Goal: Transaction & Acquisition: Purchase product/service

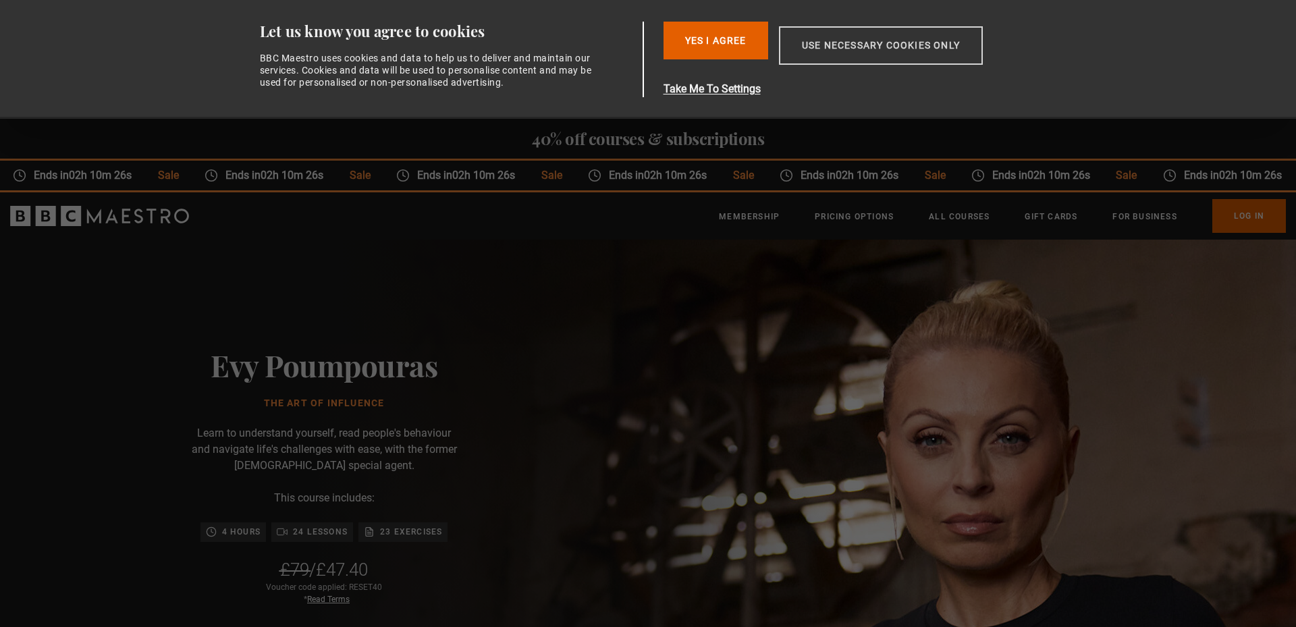
click at [914, 47] on button "Use necessary cookies only" at bounding box center [881, 45] width 204 height 38
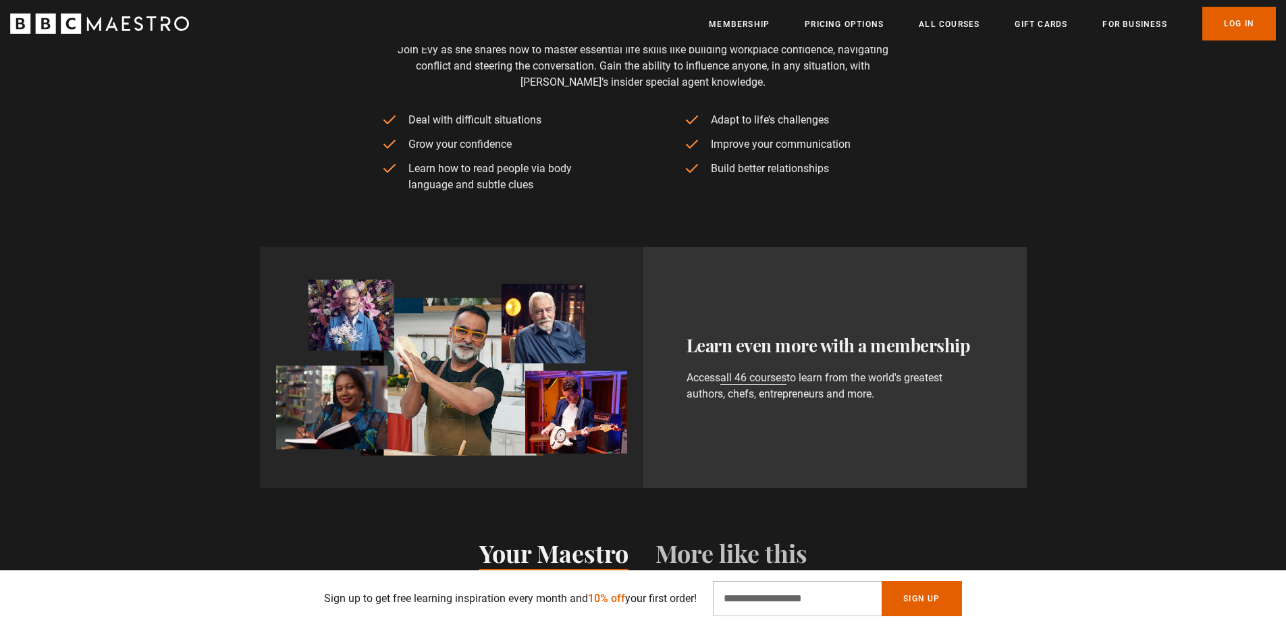
scroll to position [0, 354]
click at [922, 186] on div "What you'll learn Join Evy as she shares how to master essential life skills li…" at bounding box center [644, 98] width 870 height 190
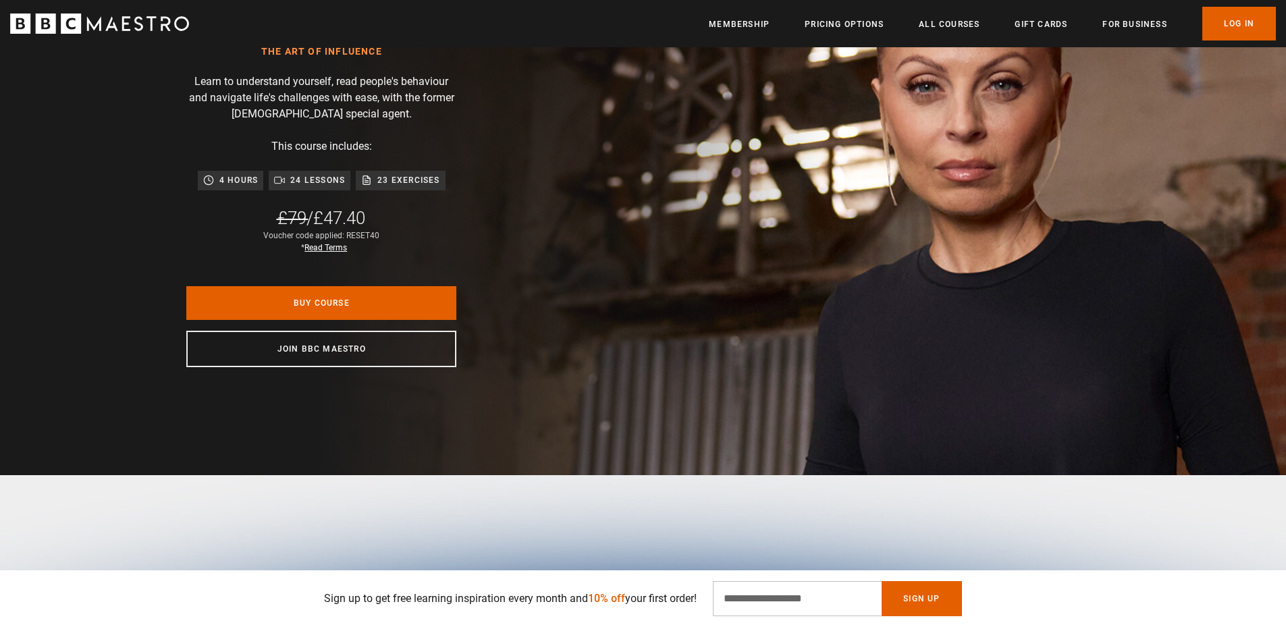
scroll to position [0, 708]
drag, startPoint x: 381, startPoint y: 238, endPoint x: 344, endPoint y: 229, distance: 37.7
click at [344, 229] on div "Evy Poumpouras The Art of Influence Learn to understand yourself, read people's…" at bounding box center [321, 181] width 432 height 587
copy div "RESET40"
click at [361, 298] on link "Buy Course" at bounding box center [321, 303] width 270 height 34
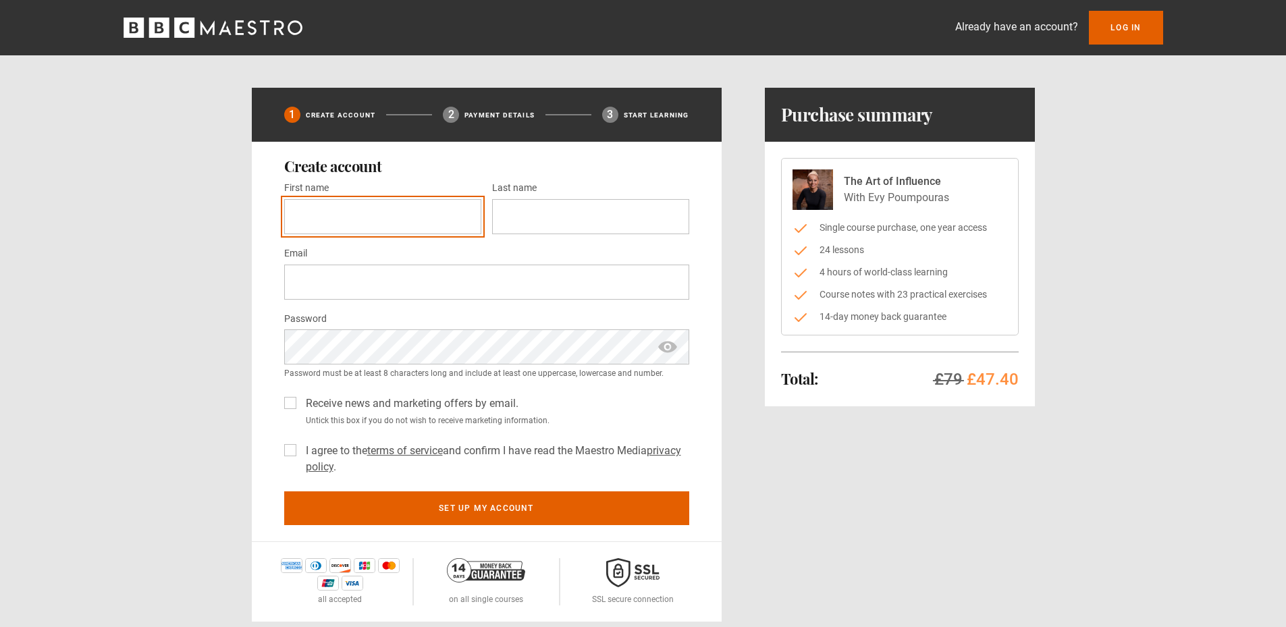
click at [390, 215] on input "First name *" at bounding box center [382, 216] width 197 height 35
type input "***"
type input "*****"
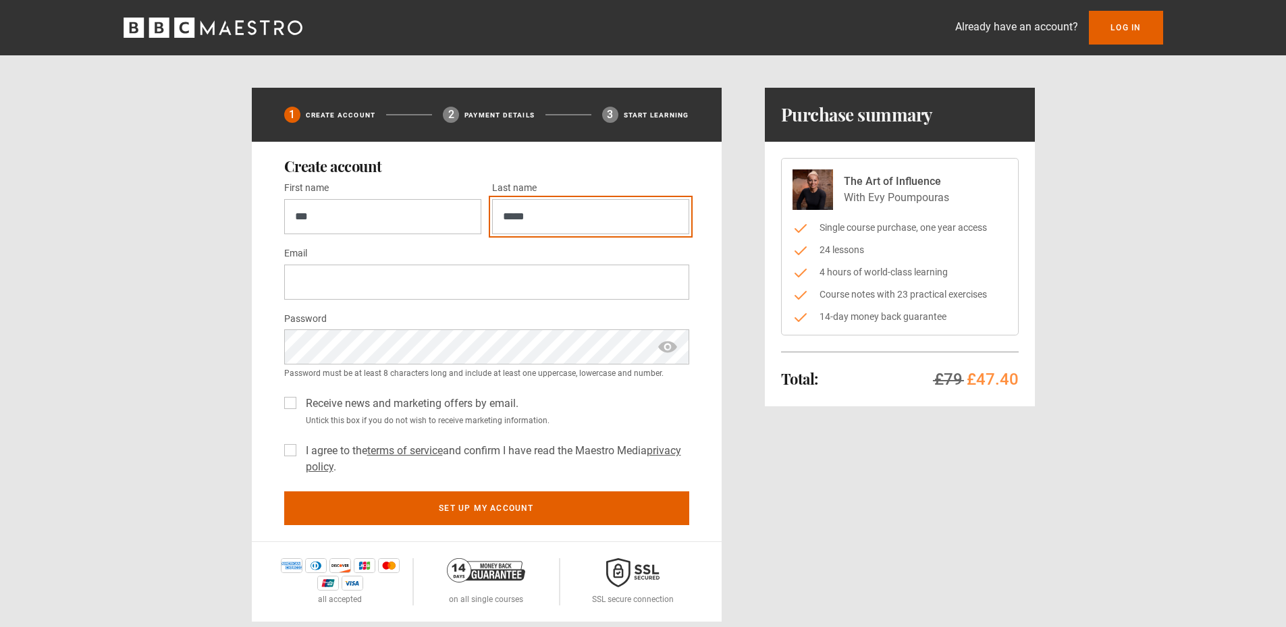
type input "**********"
click at [300, 448] on label "I agree to the terms of service and confirm I have read the Maestro Media priva…" at bounding box center [494, 459] width 389 height 32
click at [300, 400] on label "Receive news and marketing offers by email." at bounding box center [409, 404] width 218 height 16
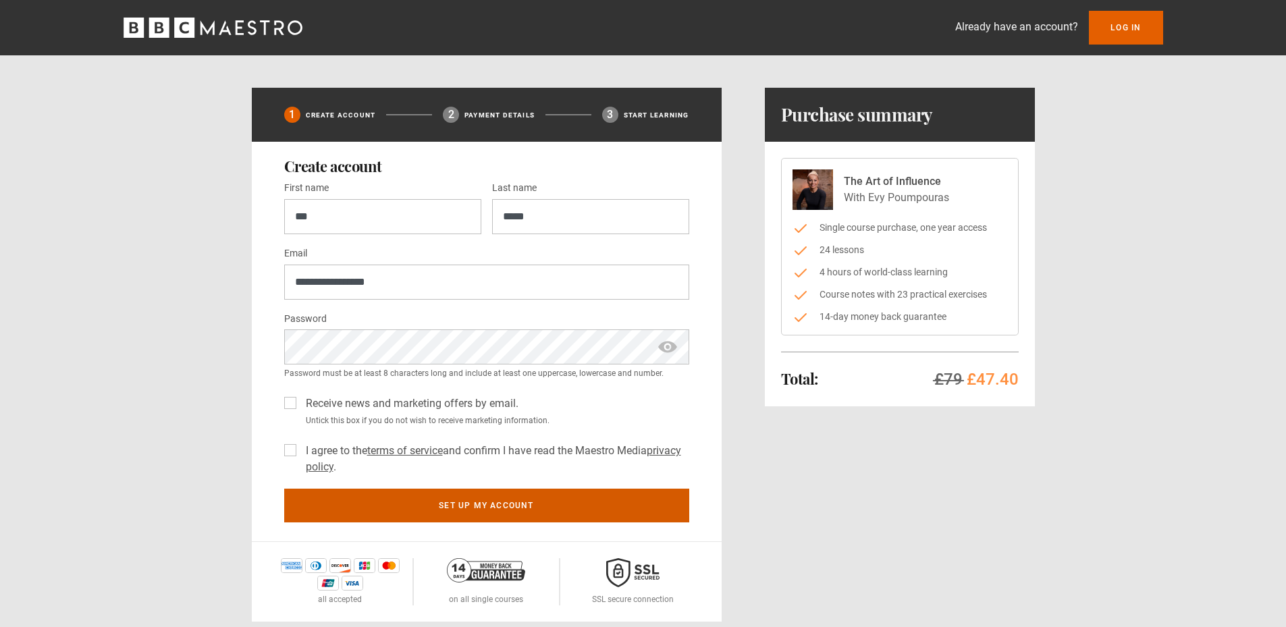
click at [476, 501] on button "Set up my account" at bounding box center [486, 506] width 405 height 34
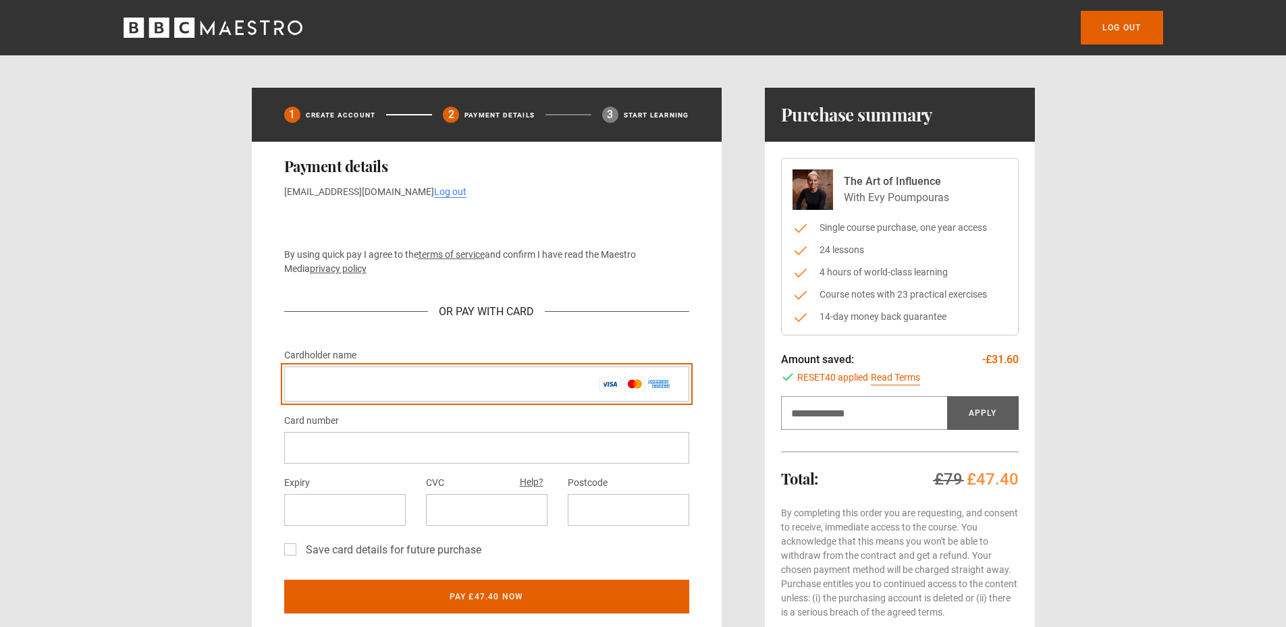
click at [414, 382] on input "Cardholder name *" at bounding box center [486, 384] width 405 height 35
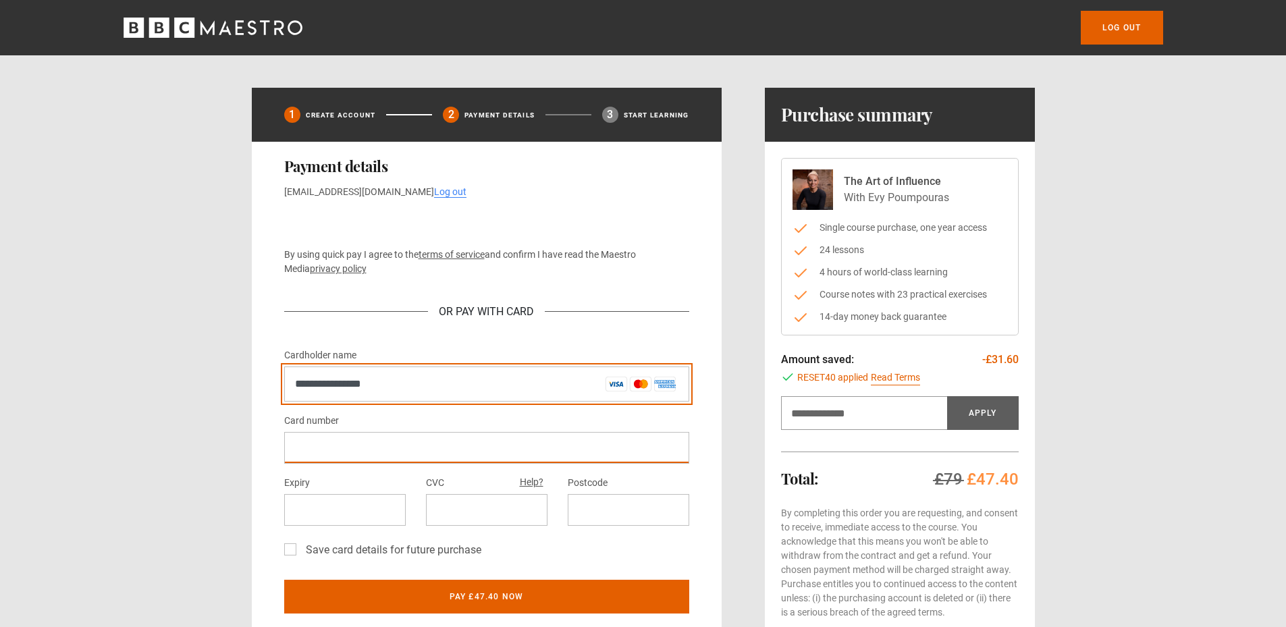
click at [292, 382] on input "**********" at bounding box center [486, 384] width 405 height 35
type input "**********"
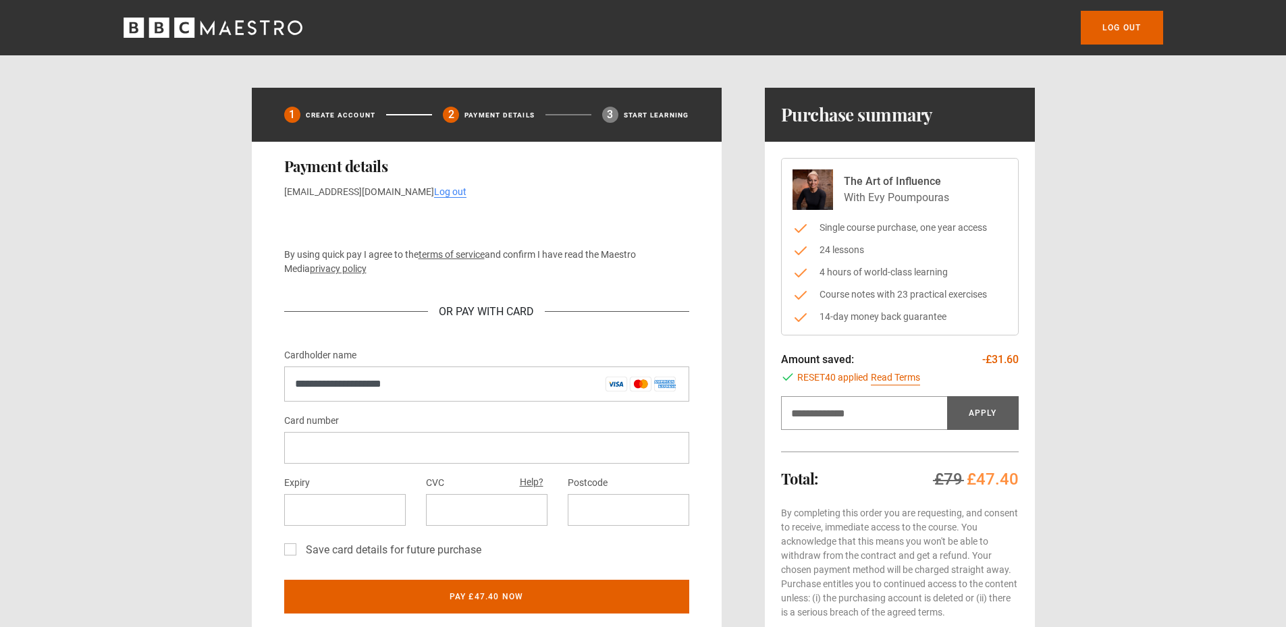
click at [350, 502] on div at bounding box center [345, 510] width 122 height 32
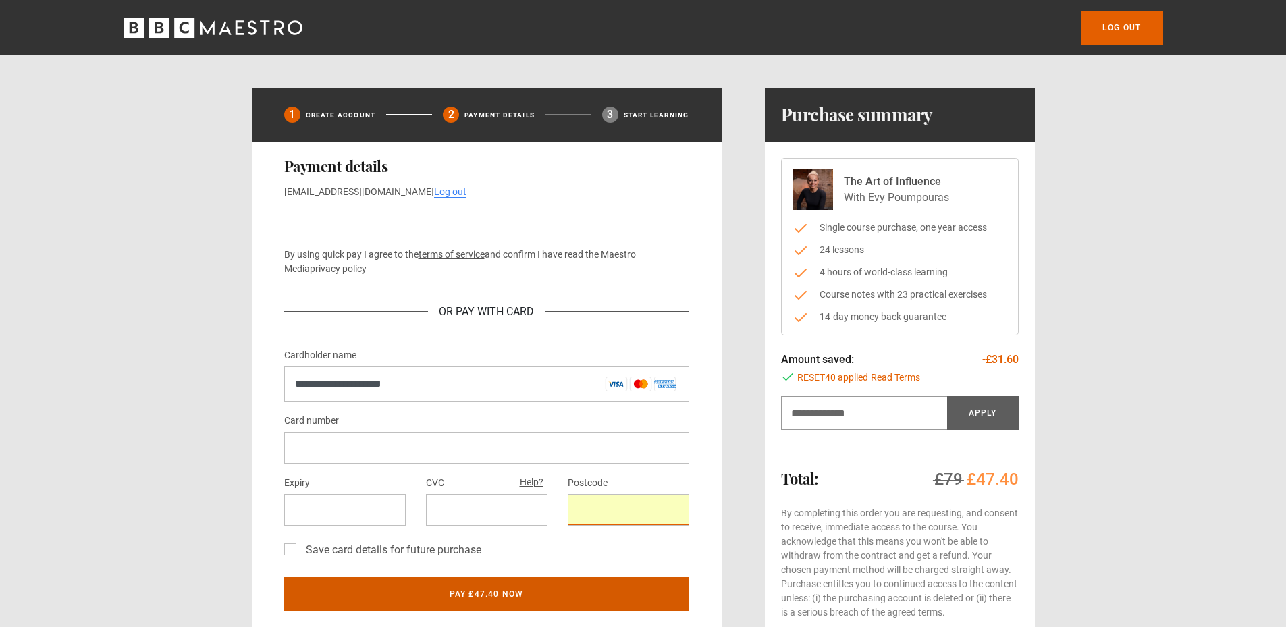
click at [552, 591] on button "Pay £47.40 now" at bounding box center [486, 594] width 405 height 34
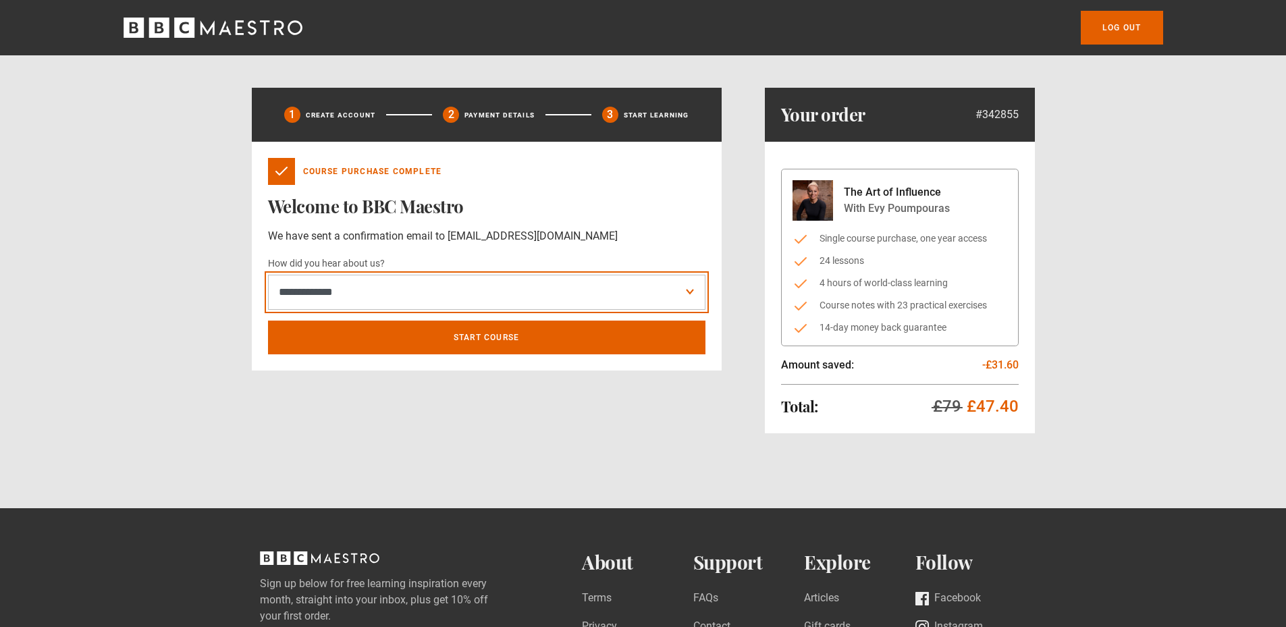
click at [437, 287] on select "**********" at bounding box center [487, 292] width 438 height 35
select select "*******"
click at [268, 275] on select "**********" at bounding box center [487, 292] width 438 height 35
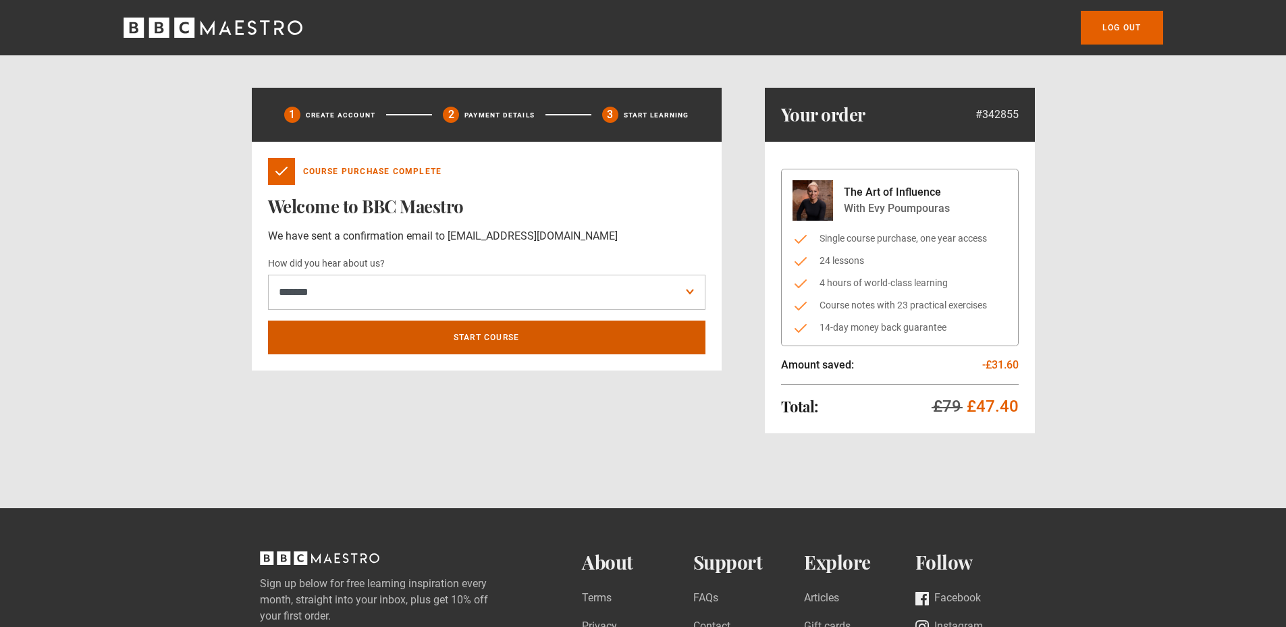
click at [440, 337] on link "Start course" at bounding box center [487, 338] width 438 height 34
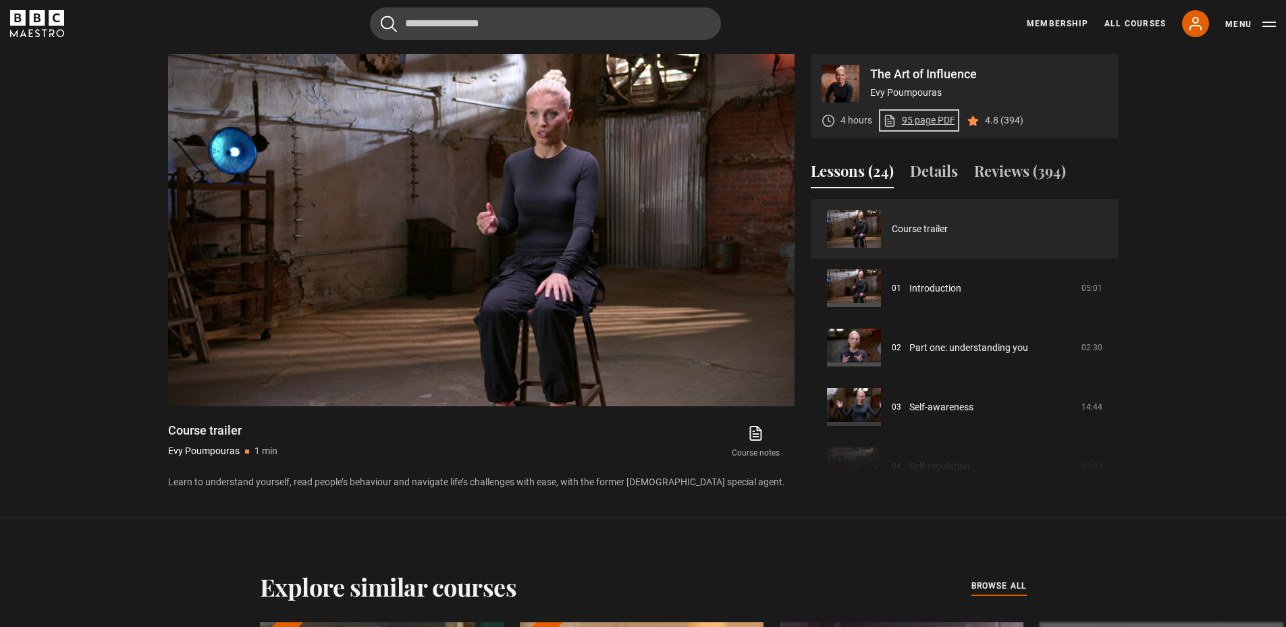
click at [926, 118] on link "95 page PDF (opens in new tab)" at bounding box center [919, 120] width 72 height 14
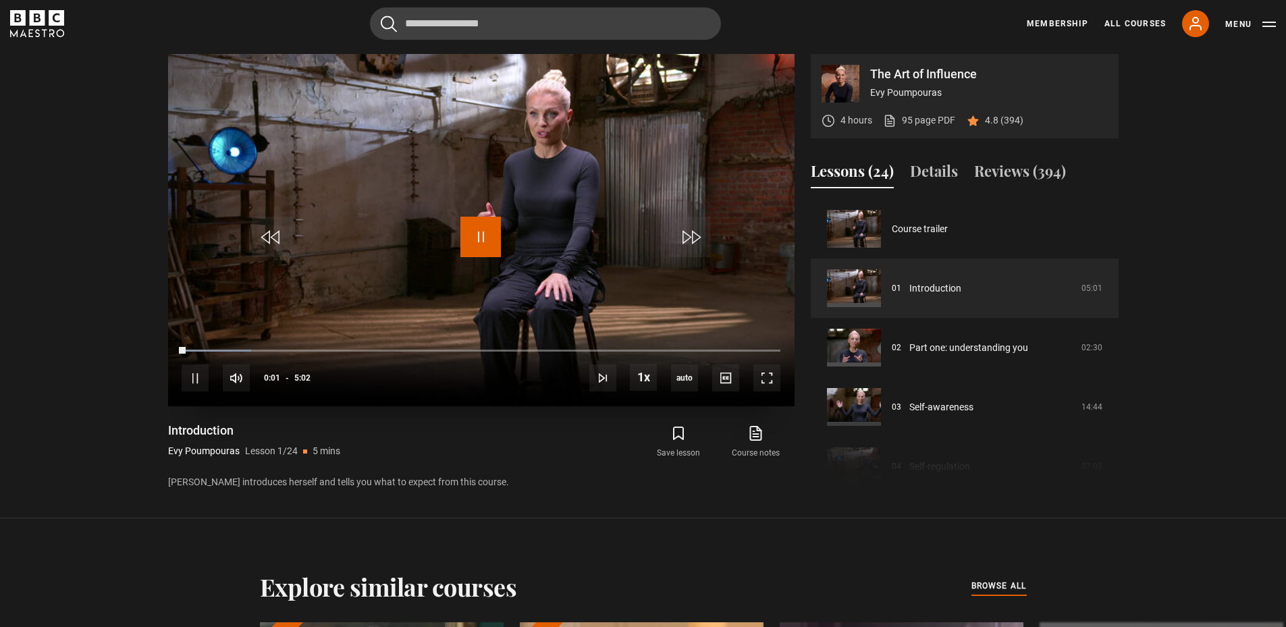
click at [477, 247] on span "Video Player" at bounding box center [481, 237] width 41 height 41
click at [475, 238] on span "Video Player" at bounding box center [481, 237] width 41 height 41
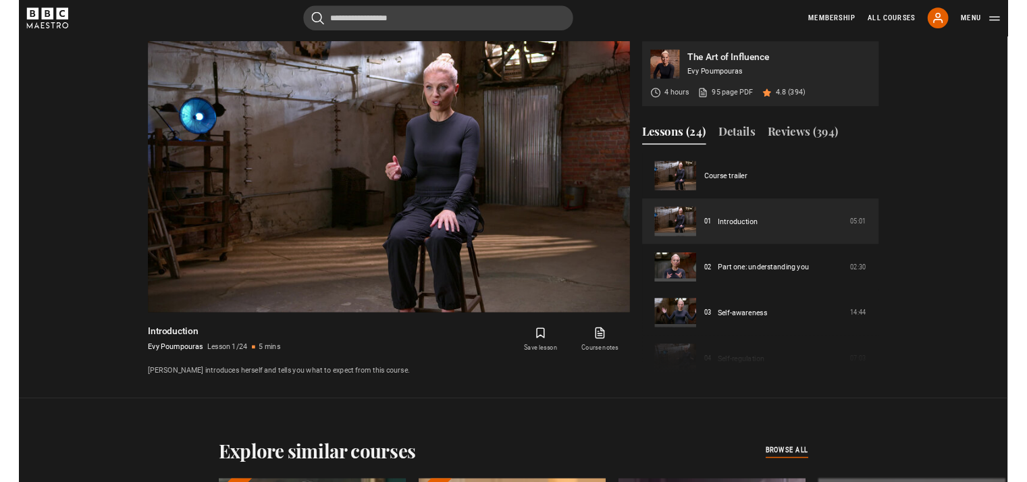
scroll to position [634, 0]
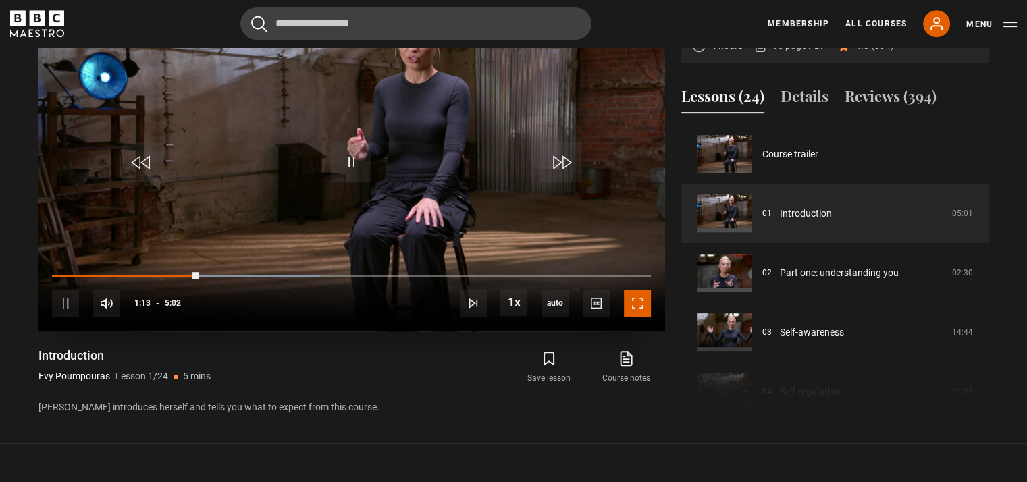
click at [638, 307] on span "Video Player" at bounding box center [637, 303] width 27 height 27
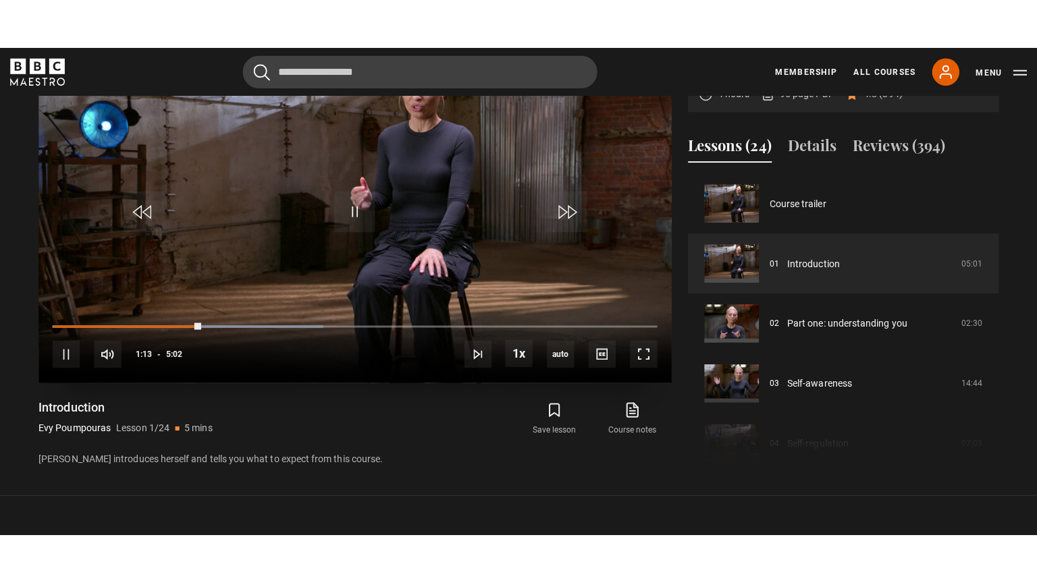
scroll to position [613, 0]
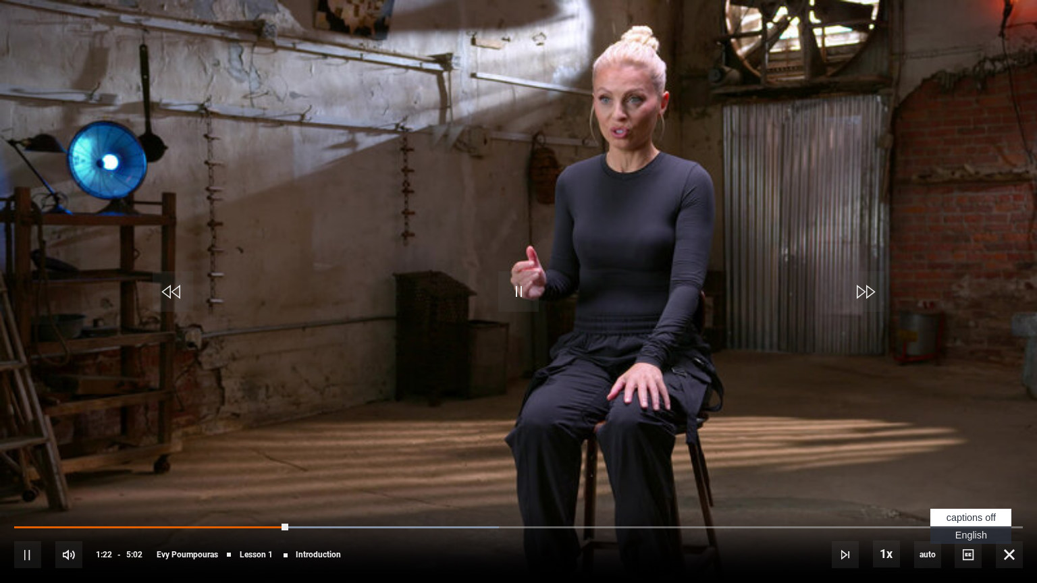
click at [968, 535] on span "English Captions" at bounding box center [971, 535] width 32 height 11
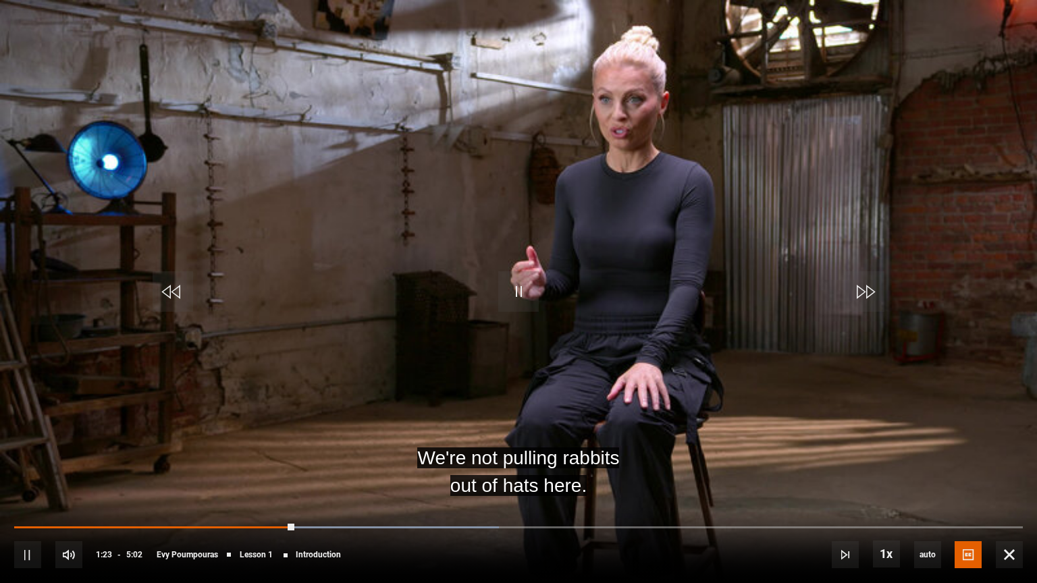
click at [254, 517] on div "10s Skip Back 10 seconds Pause 10s Skip Forward 10 seconds Loaded : 48.06% 1:08…" at bounding box center [518, 545] width 1037 height 75
click at [232, 523] on div "10s Skip Back 10 seconds Pause 10s Skip Forward 10 seconds Loaded : 48.06% 1:08…" at bounding box center [518, 545] width 1037 height 75
click at [253, 524] on div "10s Skip Back 10 seconds Pause 10s Skip Forward 10 seconds Loaded : 49.72% 1:11…" at bounding box center [518, 545] width 1037 height 75
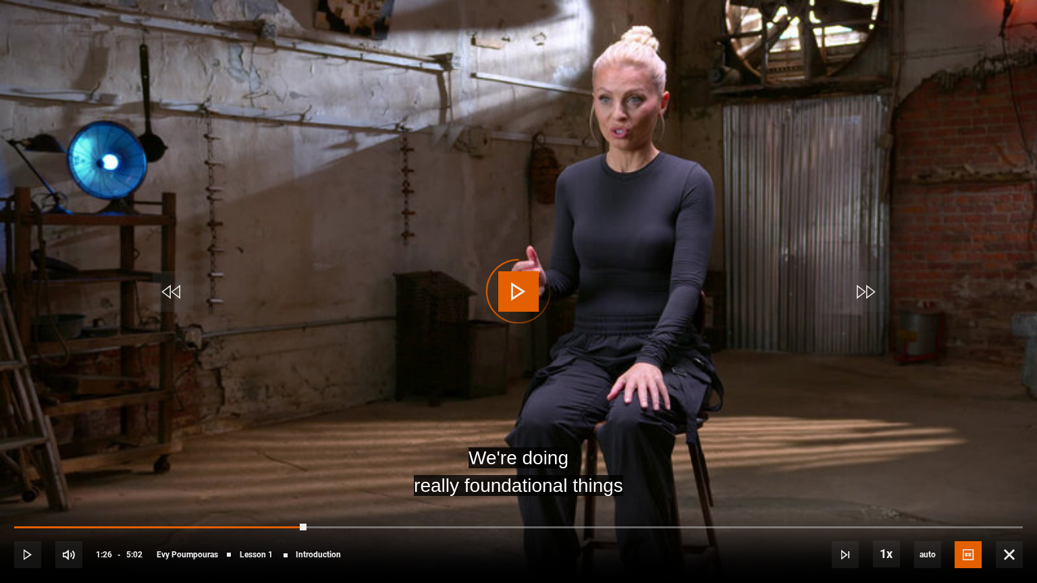
drag, startPoint x: 302, startPoint y: 524, endPoint x: 242, endPoint y: 522, distance: 59.5
click at [242, 522] on div "10s Skip Back 10 seconds Play 10s Skip Forward 10 seconds Loaded : 0.00% 1:23 1…" at bounding box center [518, 545] width 1037 height 75
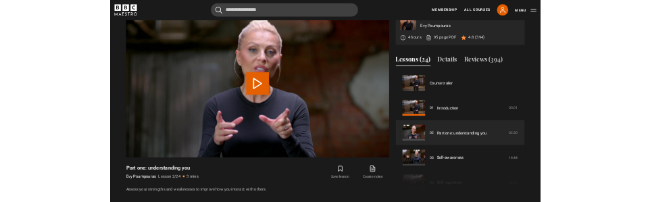
scroll to position [59, 0]
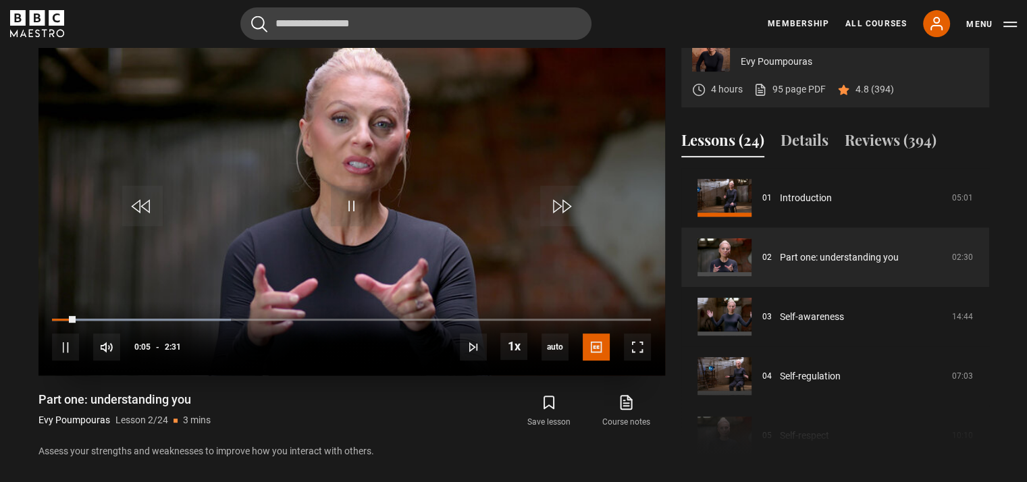
click at [389, 194] on video "Video Player" at bounding box center [351, 199] width 627 height 352
click at [348, 200] on span "Video Player" at bounding box center [351, 206] width 41 height 41
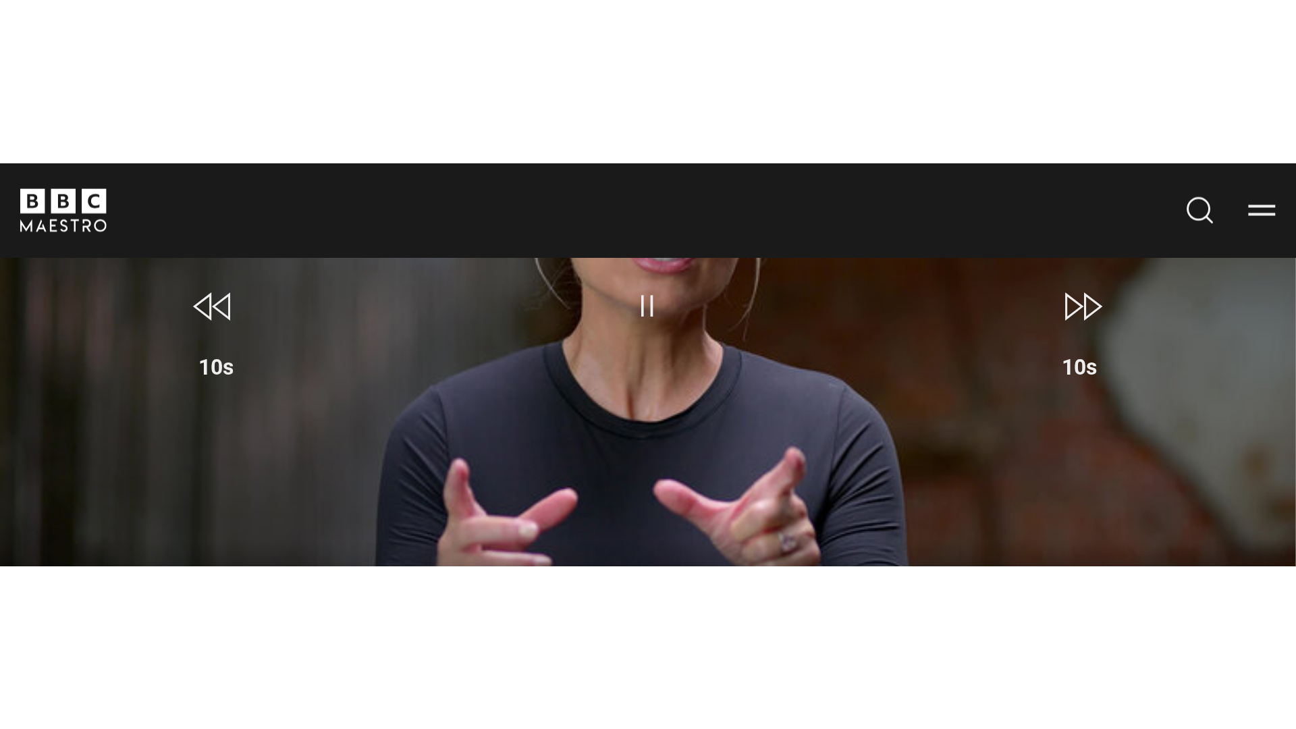
scroll to position [590, 0]
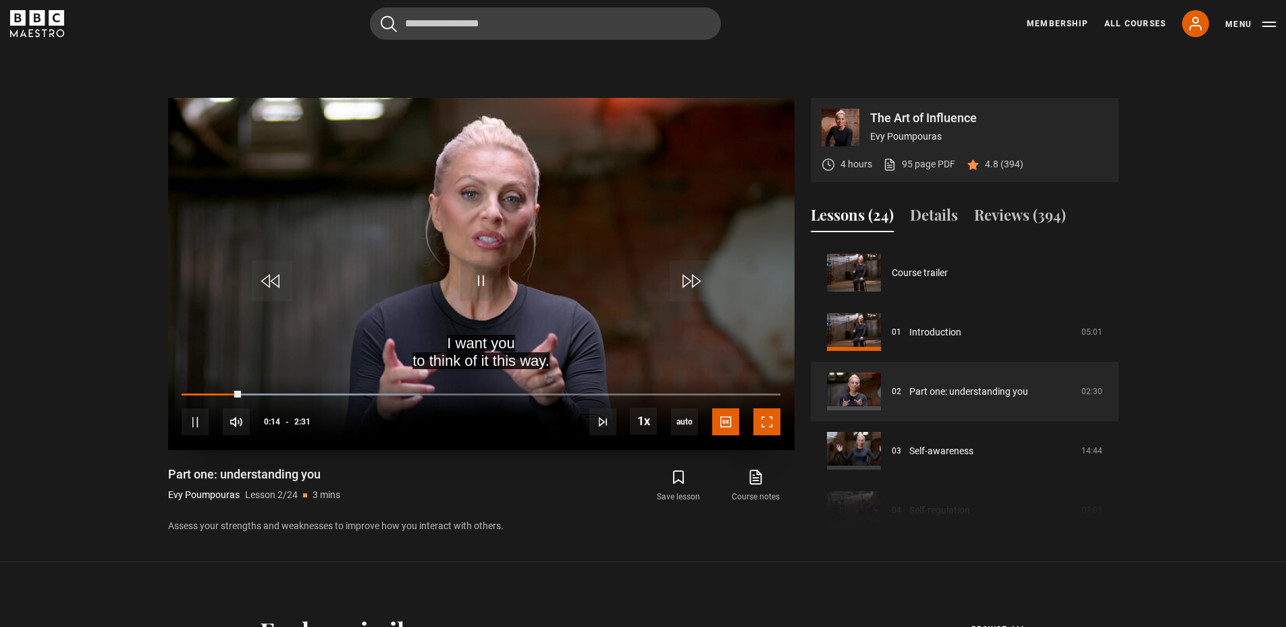
click at [766, 421] on span "Video Player" at bounding box center [767, 422] width 27 height 27
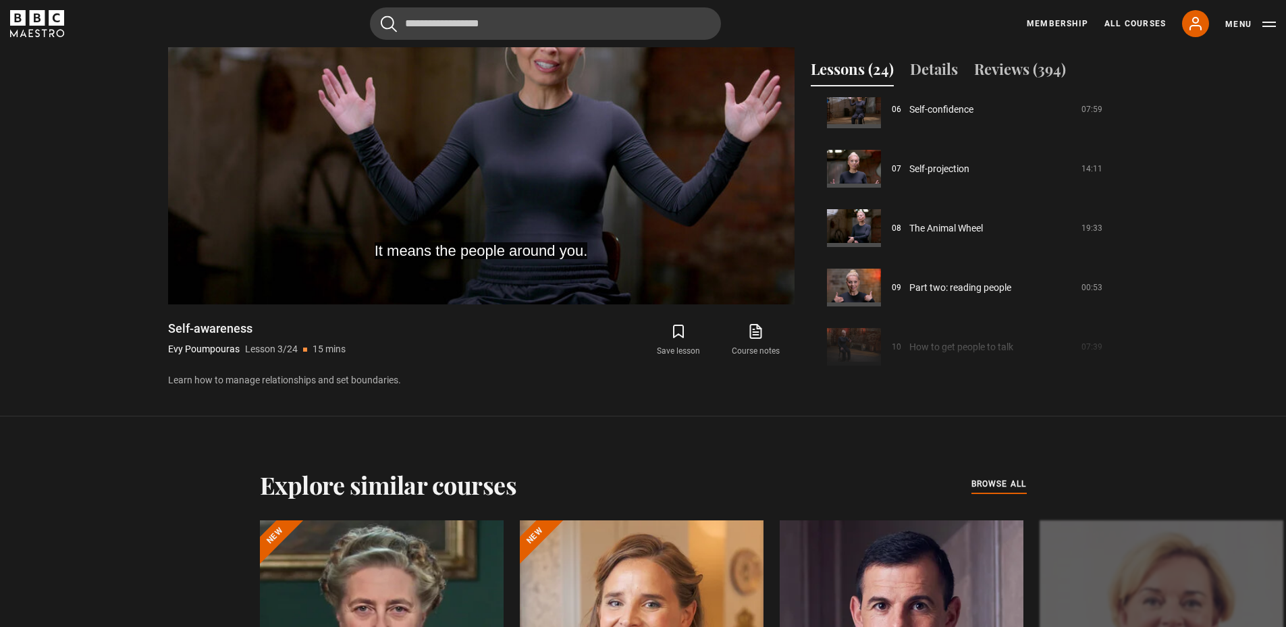
scroll to position [119, 0]
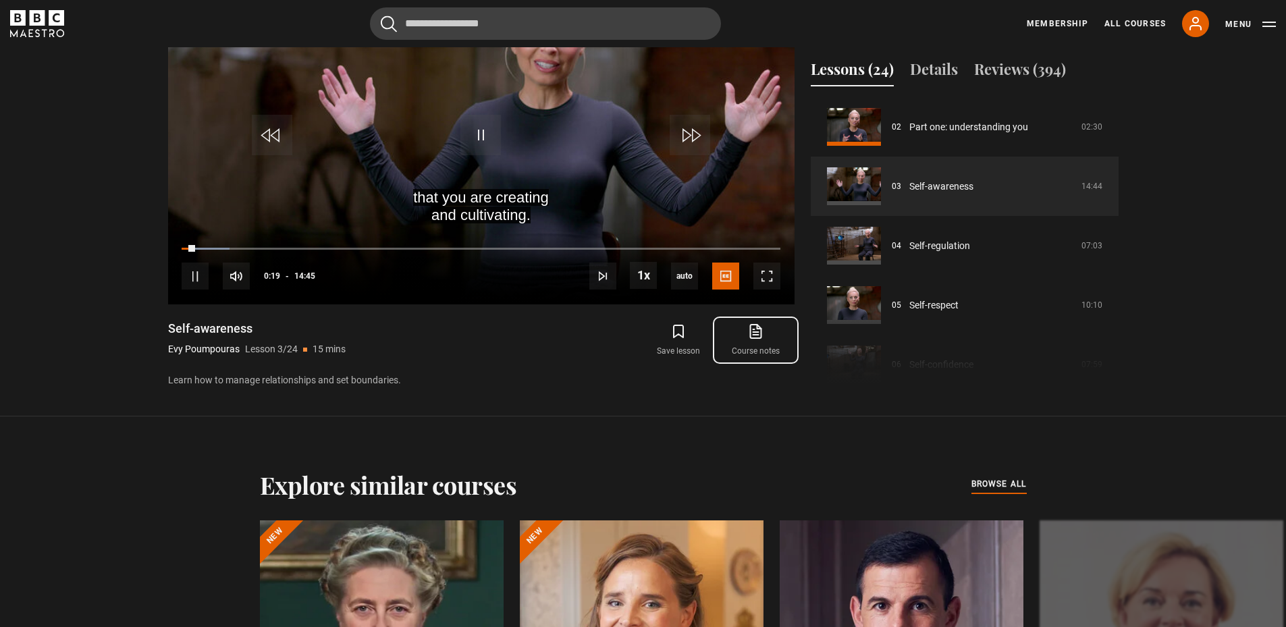
click at [757, 336] on icon at bounding box center [756, 331] width 17 height 16
click at [772, 280] on span "Video Player" at bounding box center [767, 276] width 27 height 27
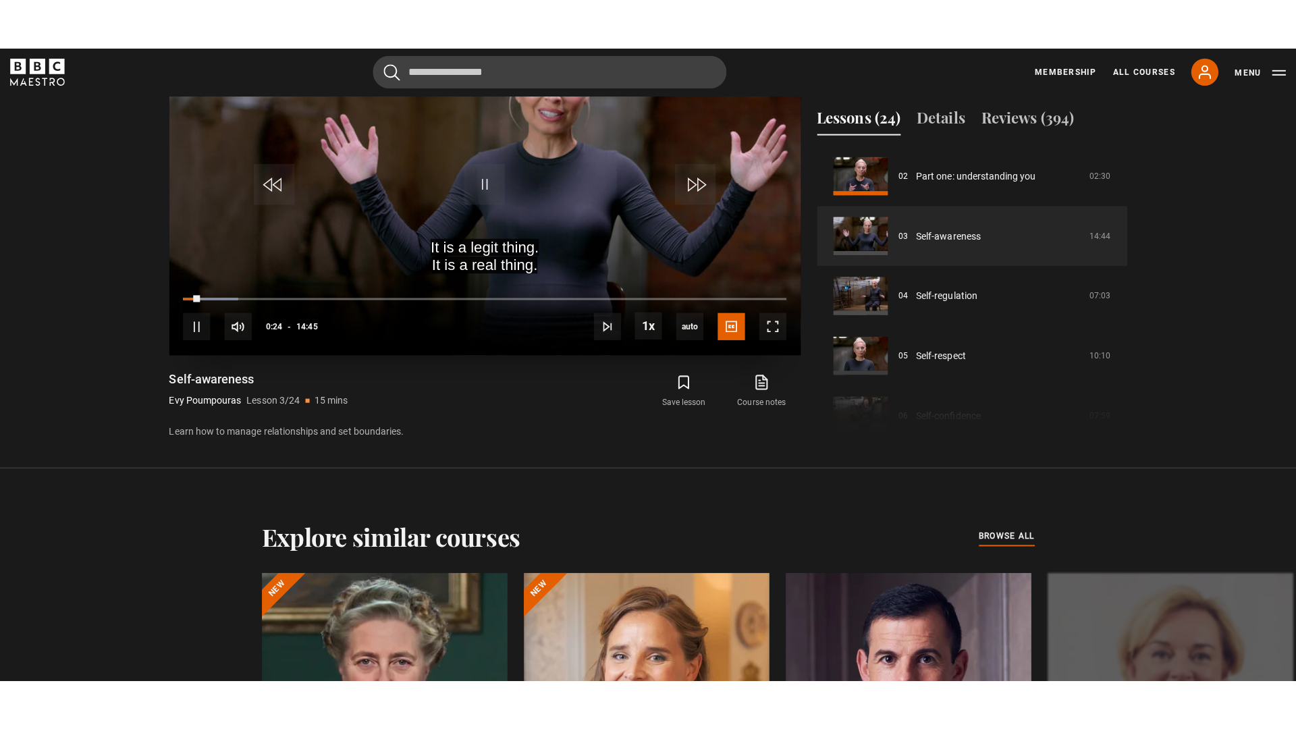
scroll to position [688, 0]
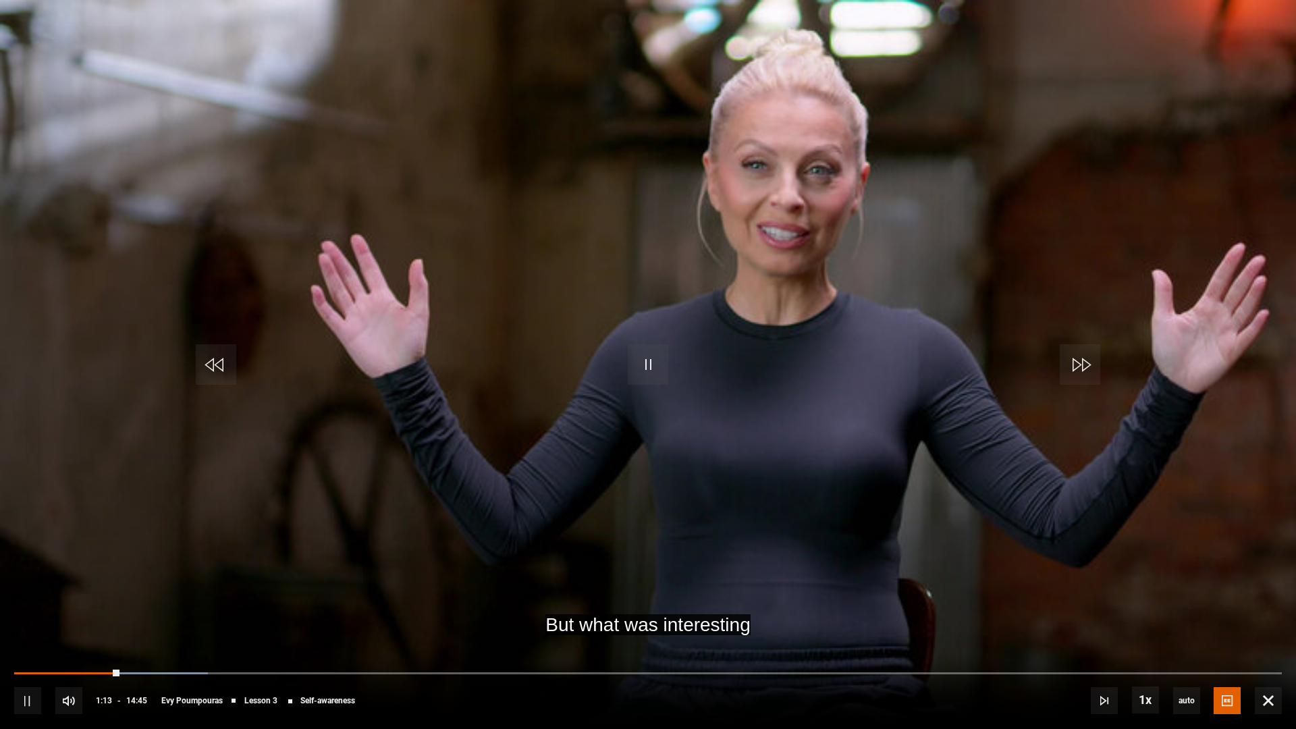
click at [779, 441] on video "Video Player" at bounding box center [648, 364] width 1296 height 729
click at [617, 350] on video "Video Player" at bounding box center [648, 364] width 1296 height 729
drag, startPoint x: 115, startPoint y: 673, endPoint x: 98, endPoint y: 668, distance: 18.4
click at [98, 627] on div "10s Skip Back 10 seconds Play 10s Skip Forward 10 seconds Loaded : 15.84% 01:04…" at bounding box center [648, 691] width 1296 height 75
click at [641, 355] on span "Video Player" at bounding box center [648, 364] width 41 height 41
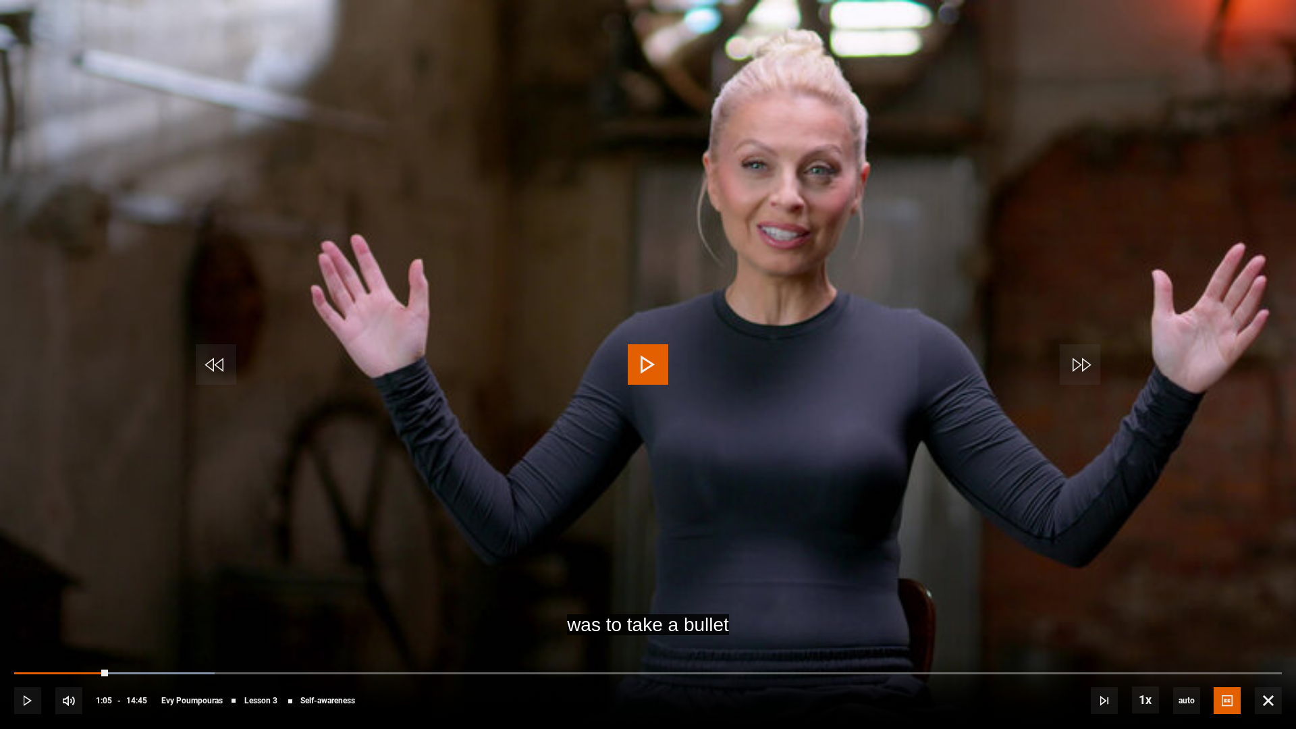
click at [658, 369] on span "Video Player" at bounding box center [648, 364] width 41 height 41
click at [649, 363] on span "Video Player" at bounding box center [648, 364] width 41 height 41
